Goal: Transaction & Acquisition: Purchase product/service

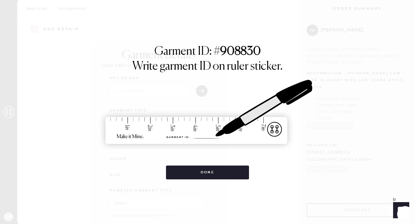
scroll to position [59, 0]
click at [333, 94] on div "Garment ID: # 908830 Write garment ID on ruler sticker. Done" at bounding box center [208, 112] width 286 height 135
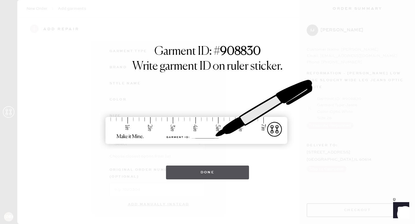
click at [210, 169] on button "Done" at bounding box center [207, 173] width 83 height 14
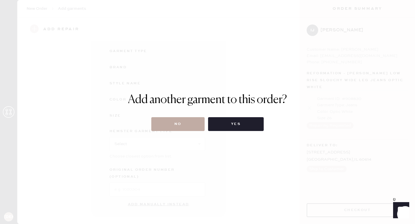
click at [169, 127] on button "No" at bounding box center [177, 124] width 53 height 14
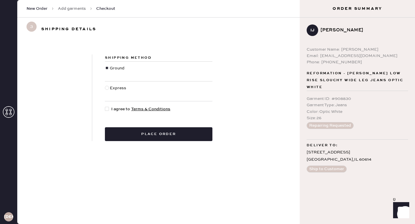
click at [107, 108] on div at bounding box center [107, 109] width 4 height 4
click at [105, 106] on input "I agree to Terms & Conditions" at bounding box center [105, 106] width 0 height 0
checkbox input "true"
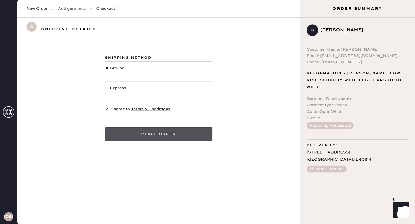
click at [166, 135] on button "Place order" at bounding box center [159, 134] width 108 height 14
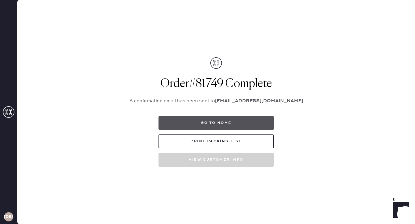
click at [206, 122] on button "Go to home" at bounding box center [216, 123] width 115 height 14
